Goal: Transaction & Acquisition: Purchase product/service

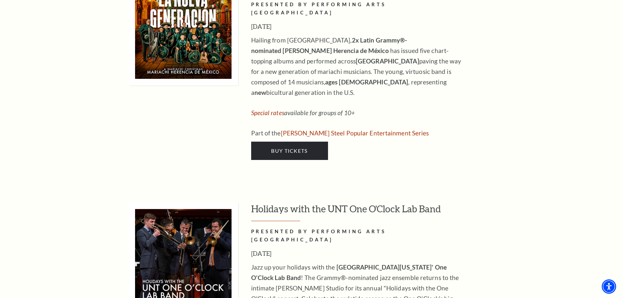
scroll to position [2160, 0]
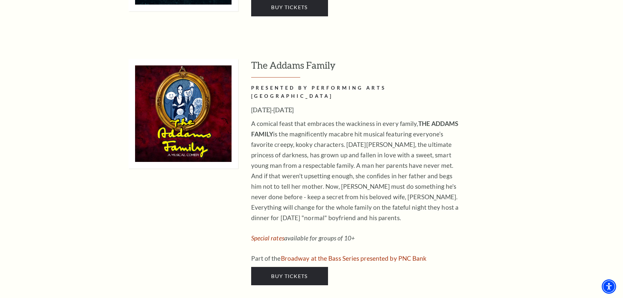
scroll to position [1276, 0]
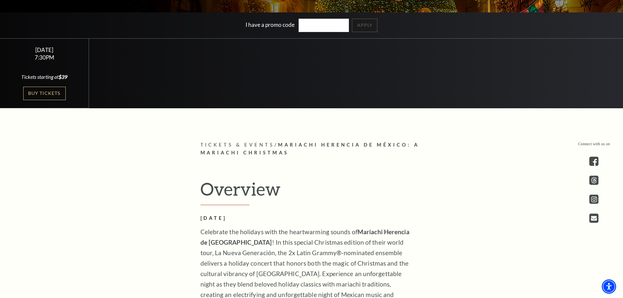
scroll to position [294, 0]
